Goal: Find specific page/section: Find specific page/section

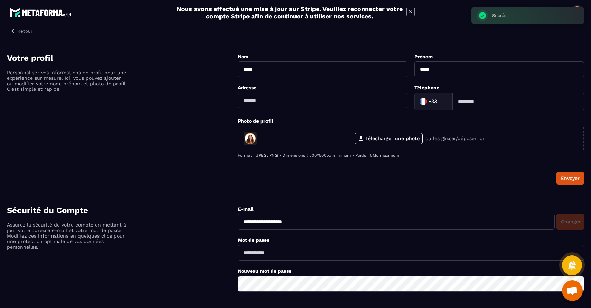
scroll to position [55, 0]
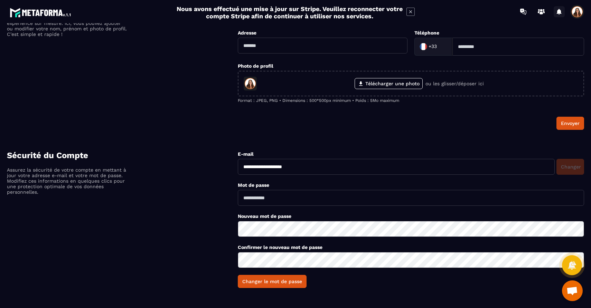
click at [562, 10] on icon at bounding box center [559, 11] width 11 height 11
click at [575, 7] on span at bounding box center [578, 12] width 14 height 14
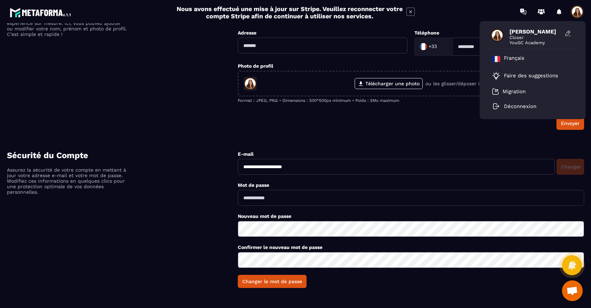
click at [514, 29] on span "[PERSON_NAME]" at bounding box center [536, 31] width 52 height 7
drag, startPoint x: 487, startPoint y: 35, endPoint x: 491, endPoint y: 35, distance: 4.2
click at [487, 36] on div "[PERSON_NAME] Closer YouGC Academy" at bounding box center [532, 37] width 95 height 24
click at [495, 34] on span at bounding box center [498, 35] width 14 height 14
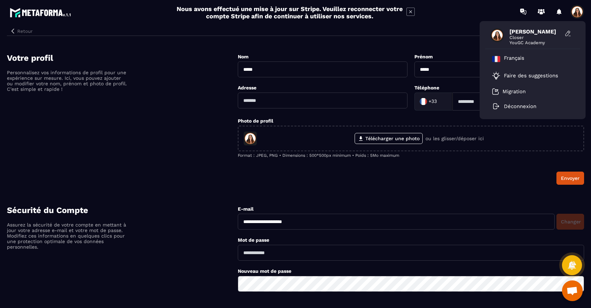
click at [20, 33] on button "Retour" at bounding box center [21, 31] width 28 height 9
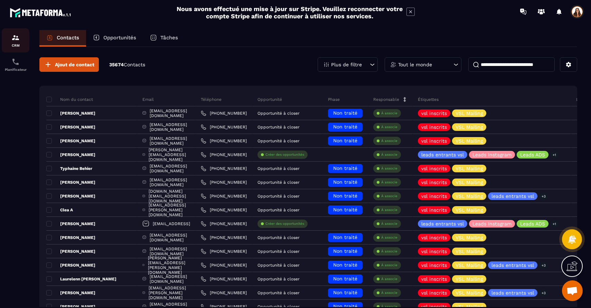
click at [13, 39] on img at bounding box center [15, 38] width 8 height 8
click at [118, 40] on p "Opportunités" at bounding box center [119, 38] width 33 height 6
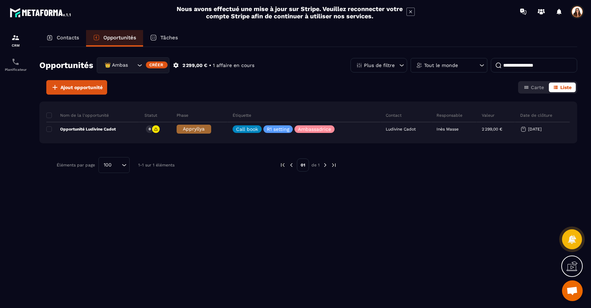
click at [168, 38] on p "Tâches" at bounding box center [169, 38] width 18 height 6
